Goal: Check status: Check status

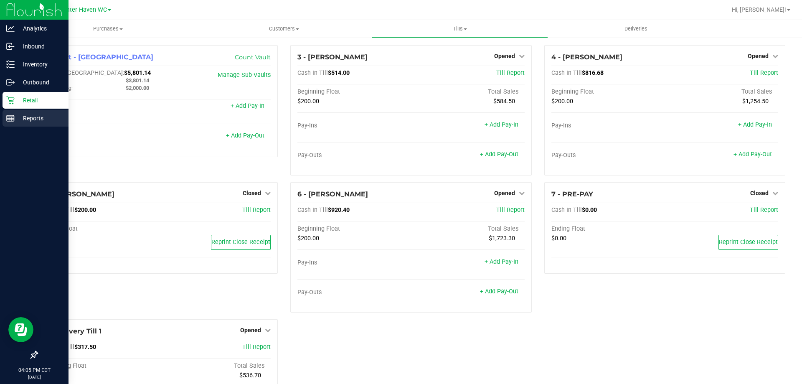
click at [16, 118] on p "Reports" at bounding box center [40, 118] width 50 height 10
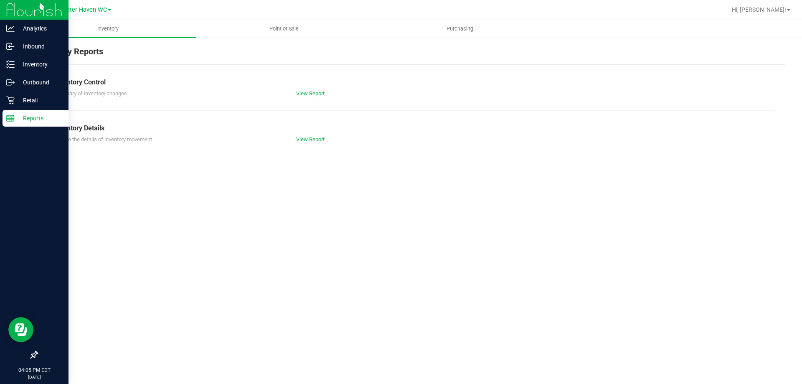
click at [279, 19] on nav "Winter Haven WC Hi, [PERSON_NAME]!" at bounding box center [411, 10] width 782 height 20
click at [276, 23] on uib-tab-heading "Point of Sale" at bounding box center [283, 28] width 175 height 17
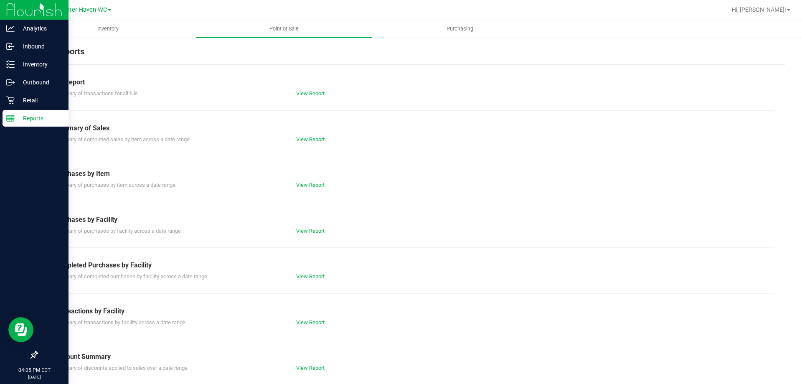
click at [297, 276] on link "View Report" at bounding box center [310, 276] width 28 height 6
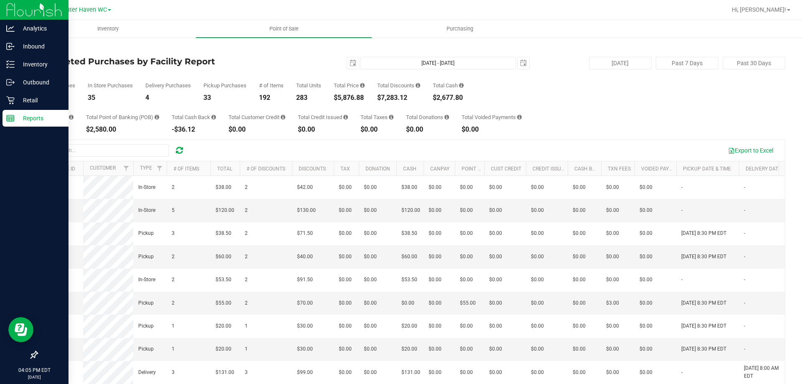
click at [77, 15] on div "Winter Haven WC" at bounding box center [85, 9] width 122 height 13
click at [77, 14] on div "Winter Haven WC" at bounding box center [85, 10] width 52 height 10
click at [85, 11] on span "Winter Haven WC" at bounding box center [83, 10] width 48 height 8
click at [60, 32] on link "[PERSON_NAME]" at bounding box center [85, 29] width 122 height 11
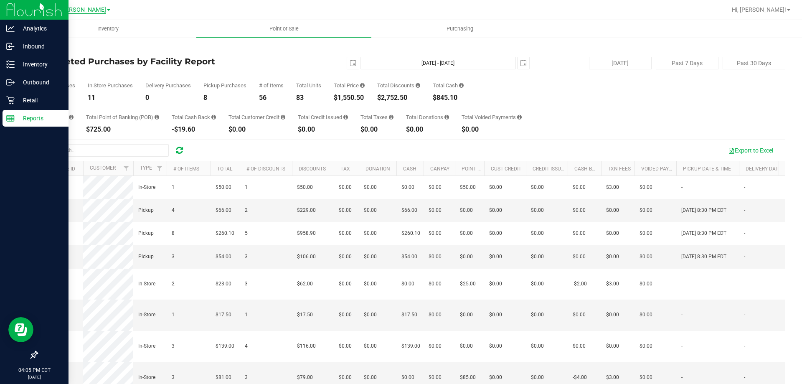
click at [94, 9] on span "[PERSON_NAME]" at bounding box center [83, 10] width 46 height 8
click at [82, 40] on link "Winter Haven WC" at bounding box center [85, 40] width 122 height 11
